Goal: Answer question/provide support

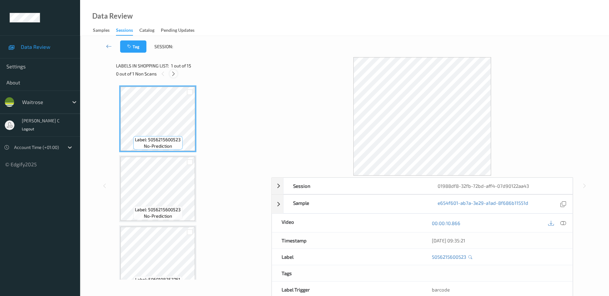
click at [172, 73] on icon at bounding box center [173, 74] width 5 height 6
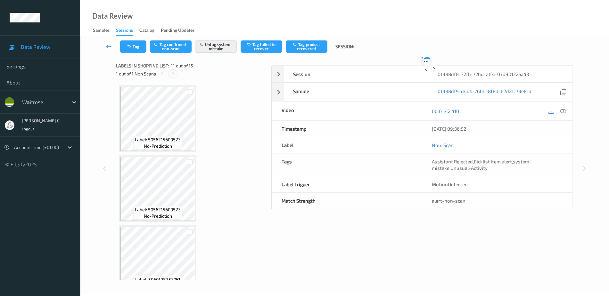
scroll to position [632, 0]
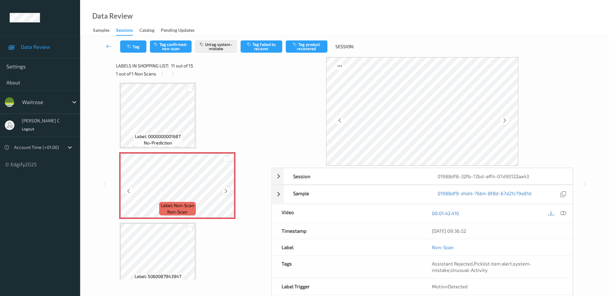
click at [226, 191] on icon at bounding box center [225, 191] width 5 height 6
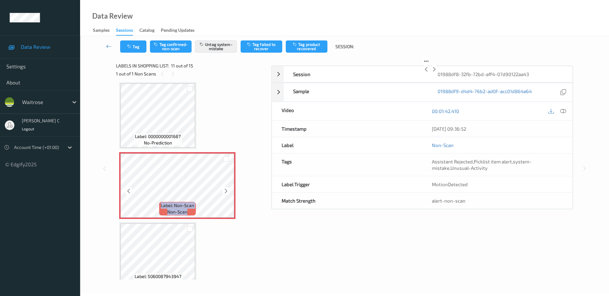
click at [226, 191] on icon at bounding box center [225, 191] width 5 height 6
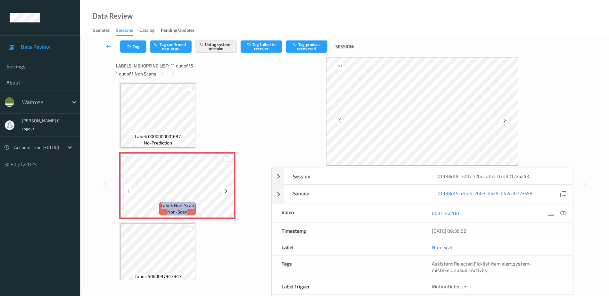
click at [226, 191] on icon at bounding box center [225, 191] width 5 height 6
click at [177, 140] on div "Label: 0000000001687 no-prediction" at bounding box center [157, 139] width 49 height 13
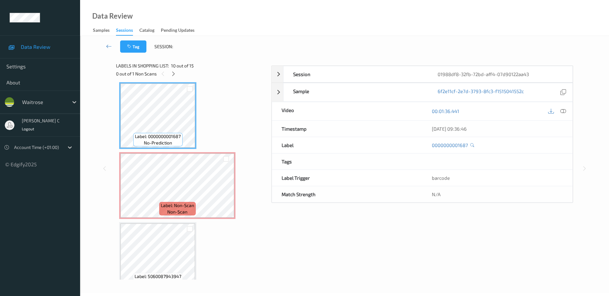
click at [168, 205] on span "Label: Non-Scan" at bounding box center [177, 205] width 33 height 6
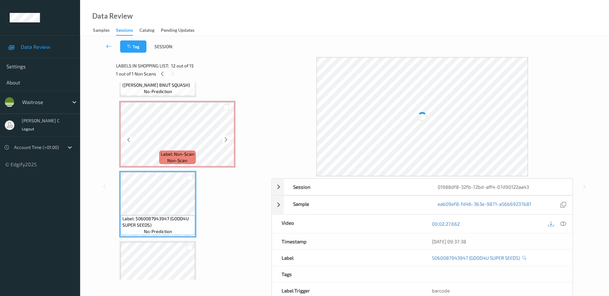
scroll to position [712, 0]
